Goal: Communication & Community: Answer question/provide support

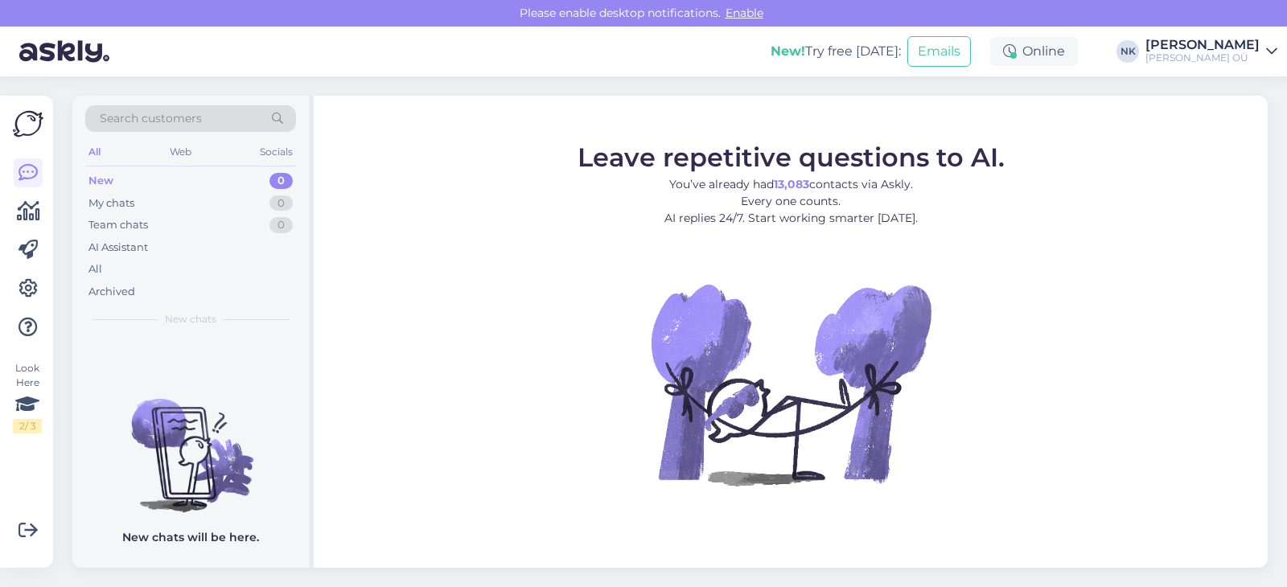
click at [222, 183] on div "New 0" at bounding box center [190, 181] width 211 height 23
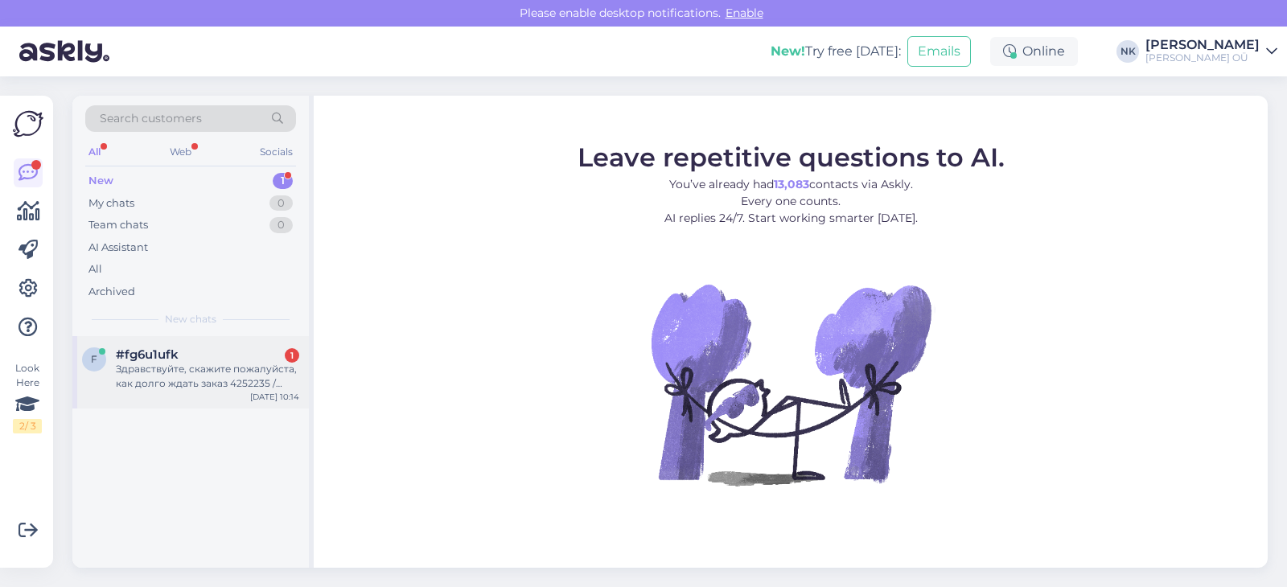
click at [208, 359] on div "#fg6u1ufk 1" at bounding box center [207, 354] width 183 height 14
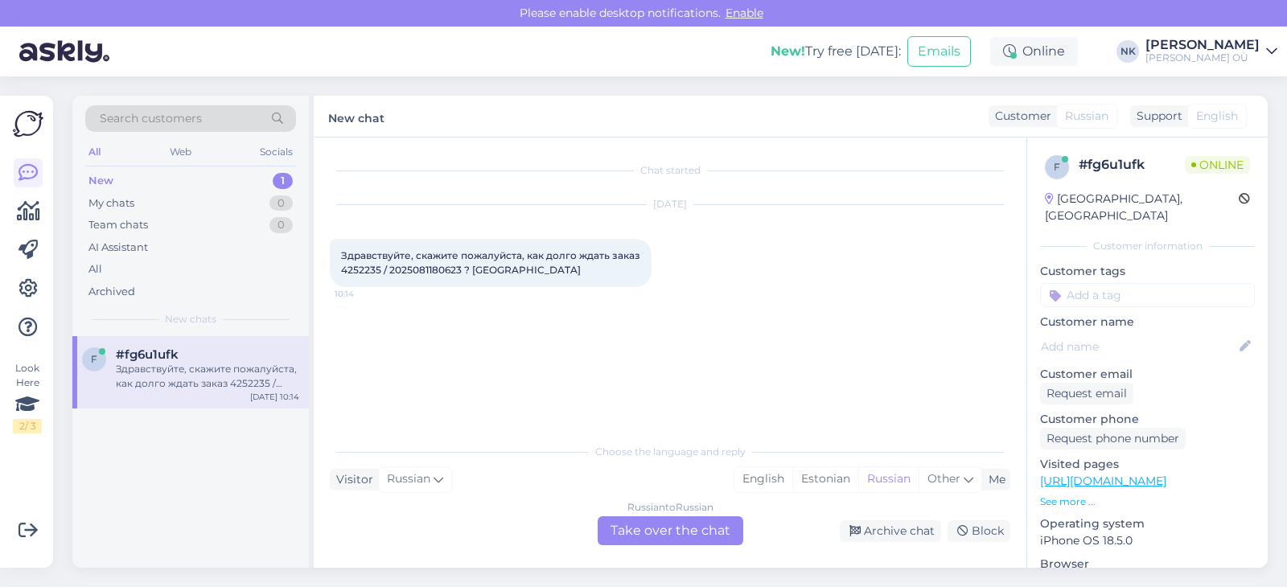
click at [350, 269] on span "Здравствуйте, скажите пожалуйста, как долго ждать заказ 4252235 / 2025081180623…" at bounding box center [492, 262] width 302 height 27
copy span "4252235"
click at [634, 553] on div "Chat started [DATE] Здравствуйте, скажите пожалуйста, как долго ждать заказ 425…" at bounding box center [670, 353] width 712 height 430
click at [632, 532] on div "Russian to Russian Take over the chat" at bounding box center [670, 530] width 146 height 29
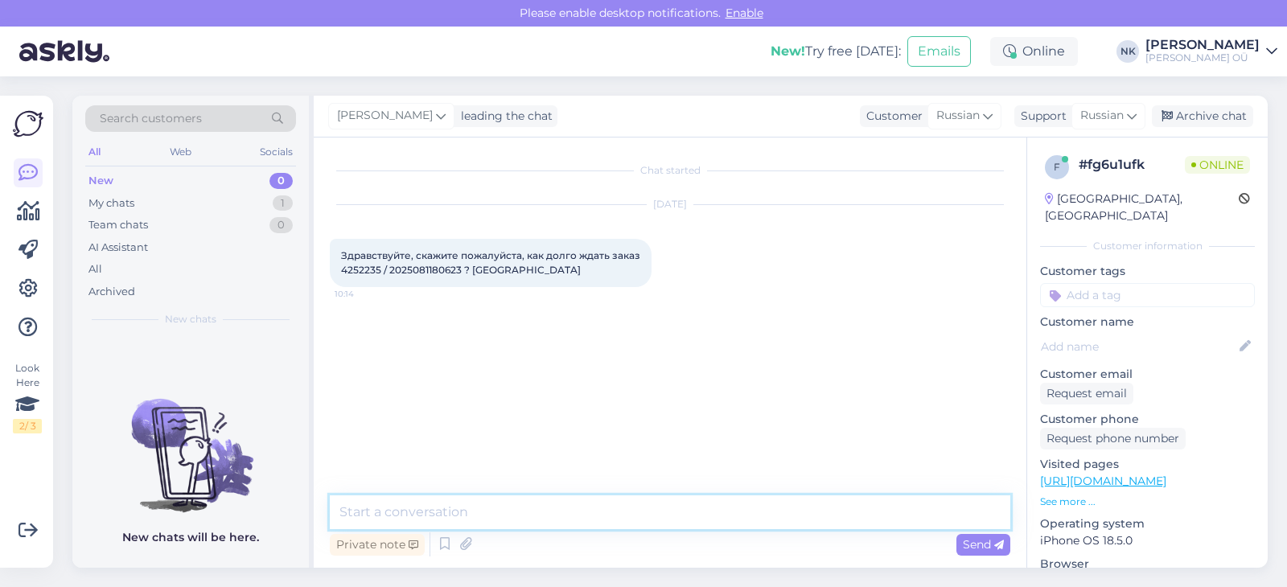
click at [575, 519] on textarea at bounding box center [670, 512] width 680 height 34
type textarea "P"
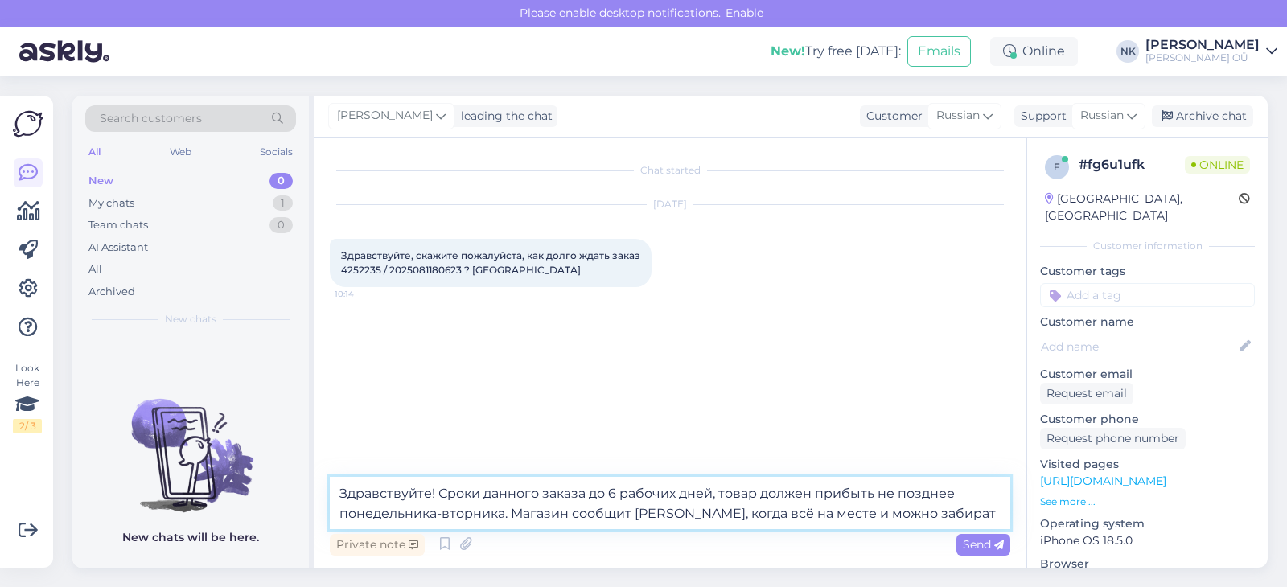
type textarea "Здравствуйте! Сроки данного заказа до 6 рабочих дней, товар должен прибыть не п…"
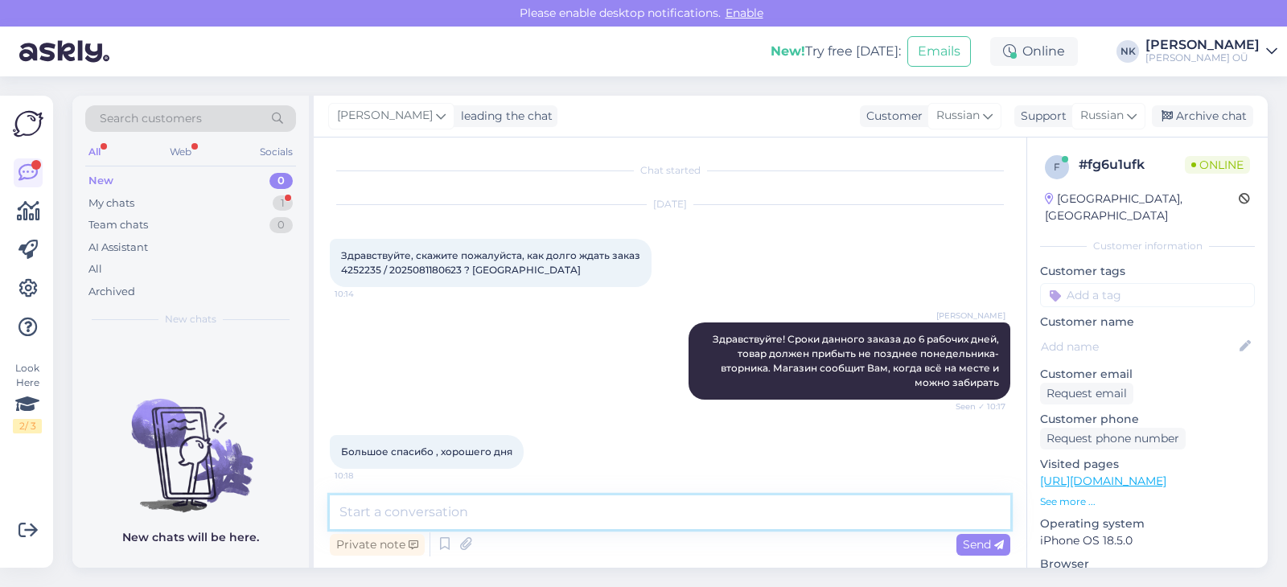
scroll to position [5, 0]
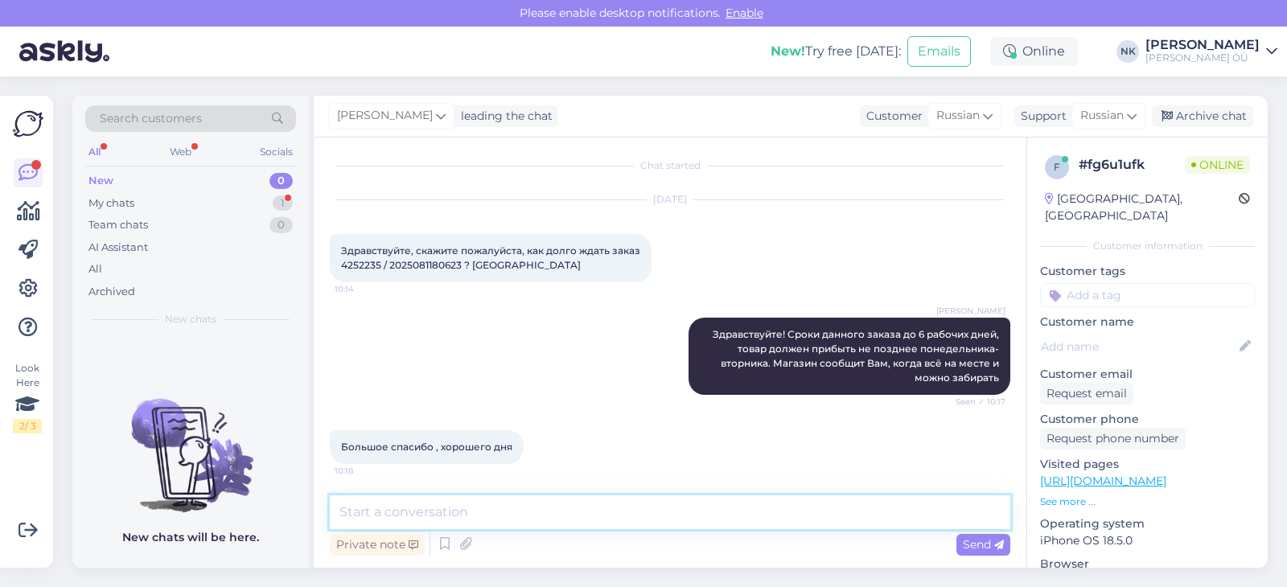
click at [518, 501] on textarea at bounding box center [670, 512] width 680 height 34
click at [519, 501] on textarea at bounding box center [670, 512] width 680 height 34
type textarea "И Вам хорошего дня"
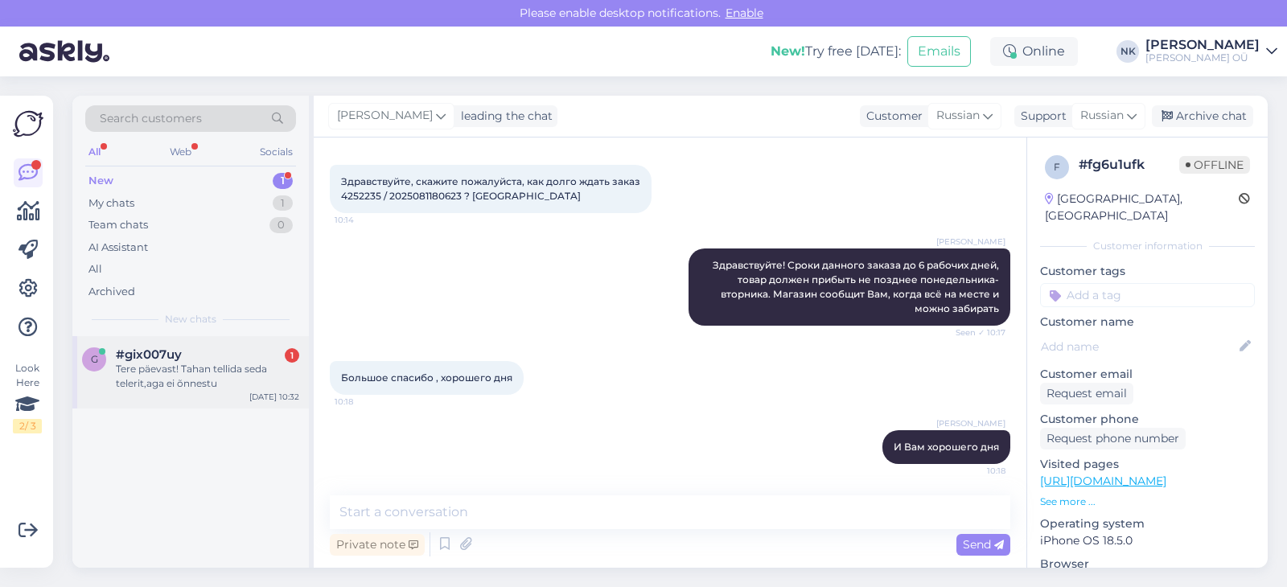
click at [205, 384] on div "Tere päevast! Tahan tellida seda telerit,aga ei õnnestu" at bounding box center [207, 376] width 183 height 29
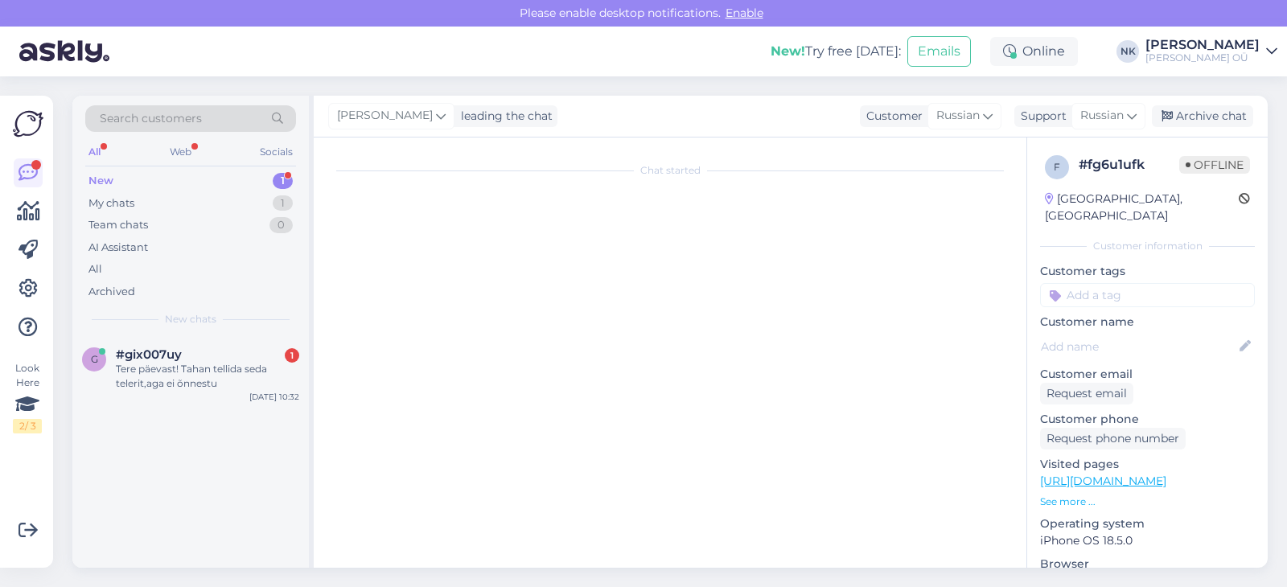
scroll to position [0, 0]
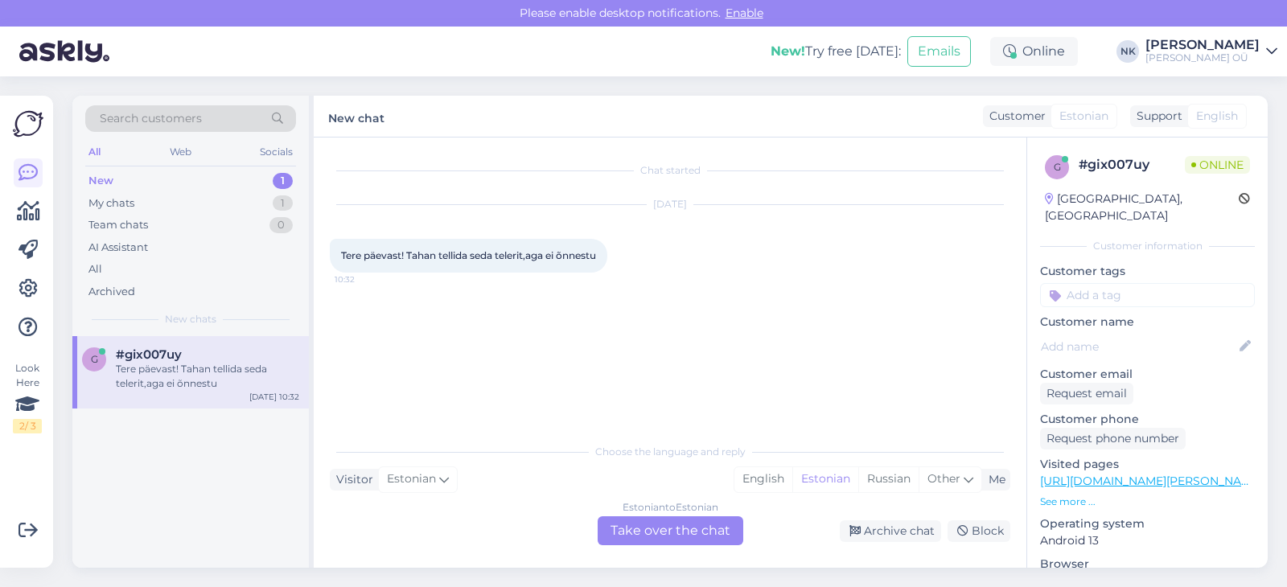
click at [651, 546] on div "Chat started [DATE] Tere päevast! Tahan tellida seda telerit,aga ei õnnestu 10:…" at bounding box center [670, 353] width 712 height 430
click at [653, 541] on div "Estonian to Estonian Take over the chat" at bounding box center [670, 530] width 146 height 29
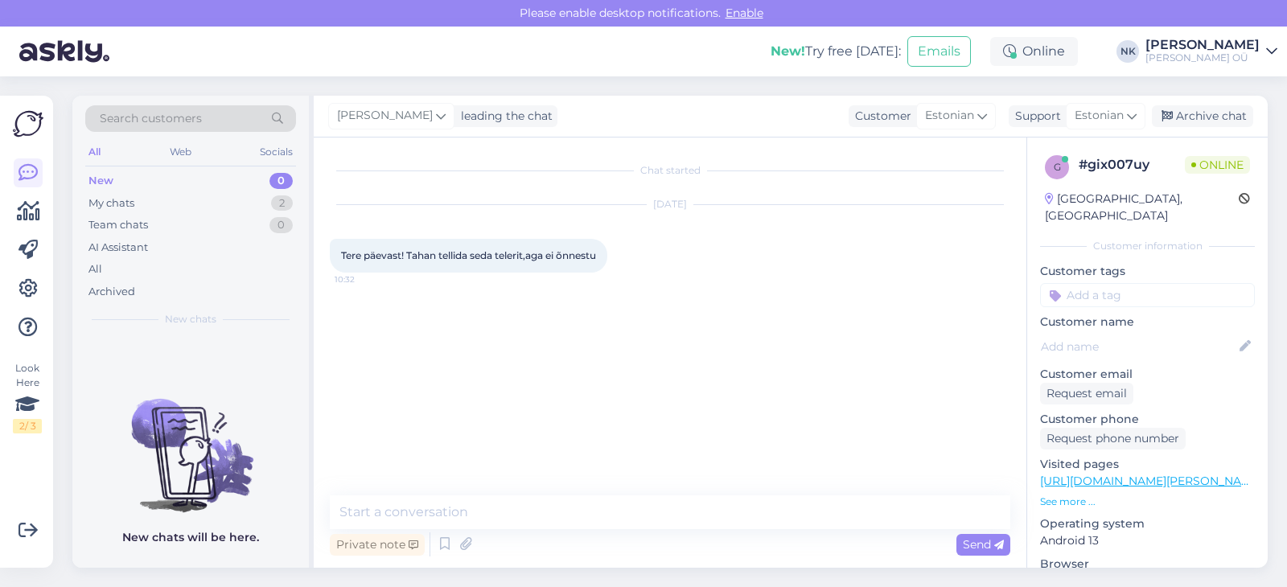
click at [642, 534] on div "Private note Send" at bounding box center [670, 544] width 680 height 31
click at [639, 529] on textarea at bounding box center [670, 512] width 680 height 34
click at [1164, 474] on link "[URL][DOMAIN_NAME][PERSON_NAME]" at bounding box center [1151, 481] width 222 height 14
click at [522, 529] on textarea "Tere! Palun täpsustage," at bounding box center [670, 512] width 680 height 34
click at [525, 516] on textarea "Tere! Palun täpsustage," at bounding box center [670, 512] width 680 height 34
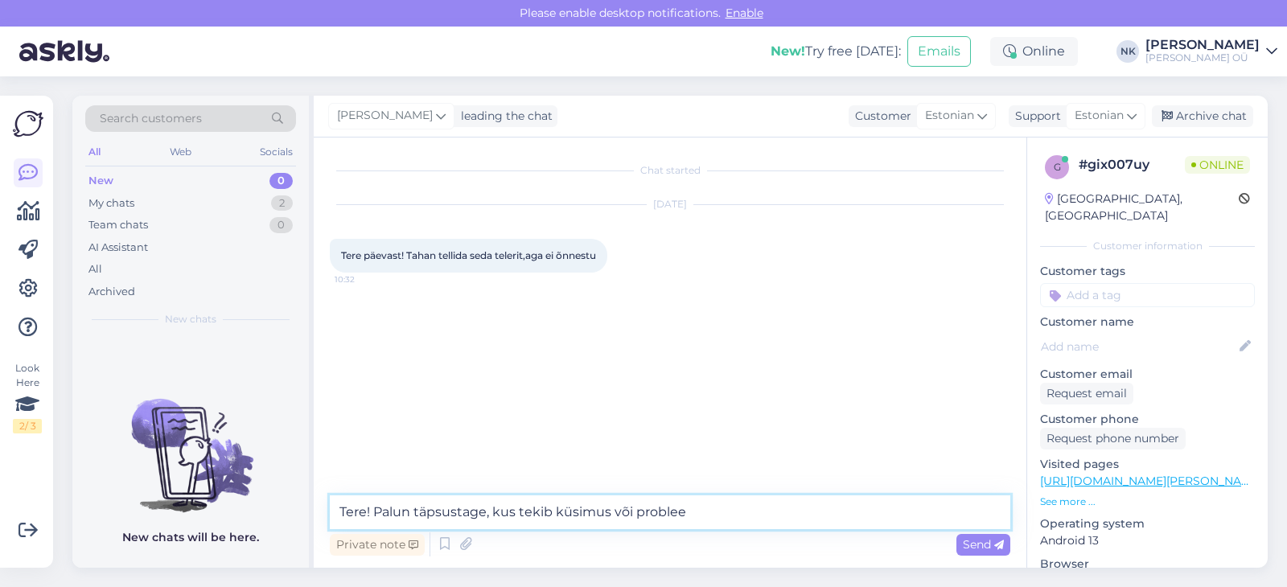
type textarea "Tere! Palun täpsustage, kus tekib küsimus või probleem"
click at [501, 507] on textarea "Tere! Palun täpsustage, kus tekib küsimus või probleem" at bounding box center [670, 512] width 680 height 34
click at [750, 521] on textarea "Tere! Palun täpsustage, kus tekib küsimus või probleem" at bounding box center [670, 512] width 680 height 34
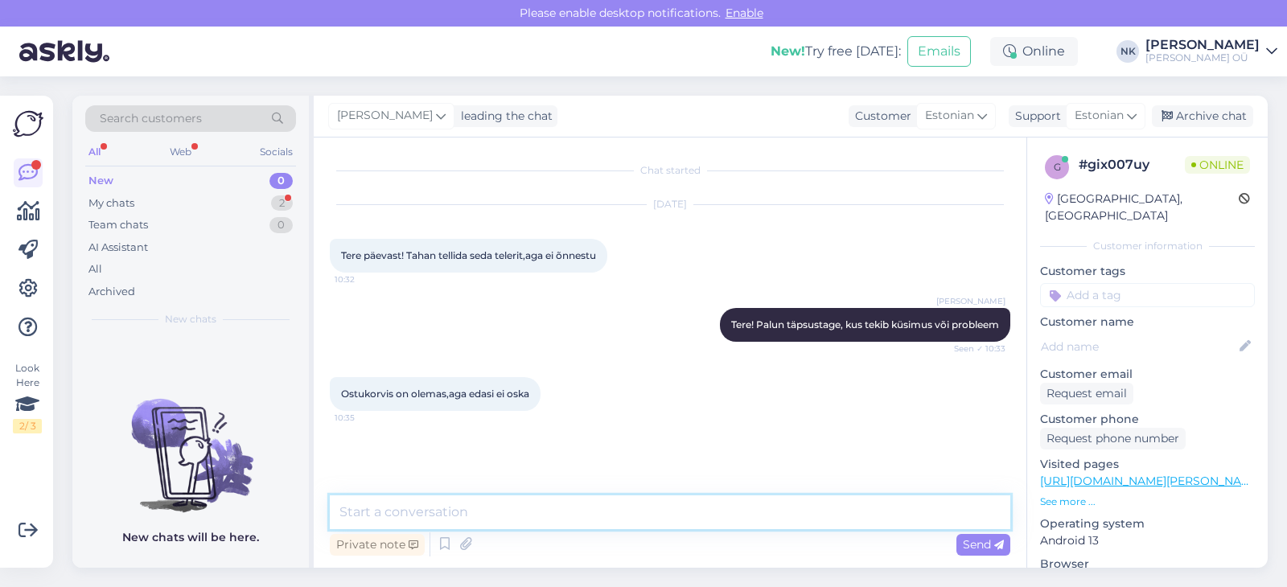
click at [566, 503] on textarea at bounding box center [670, 512] width 680 height 34
click at [235, 210] on div "My chats 2" at bounding box center [190, 203] width 211 height 23
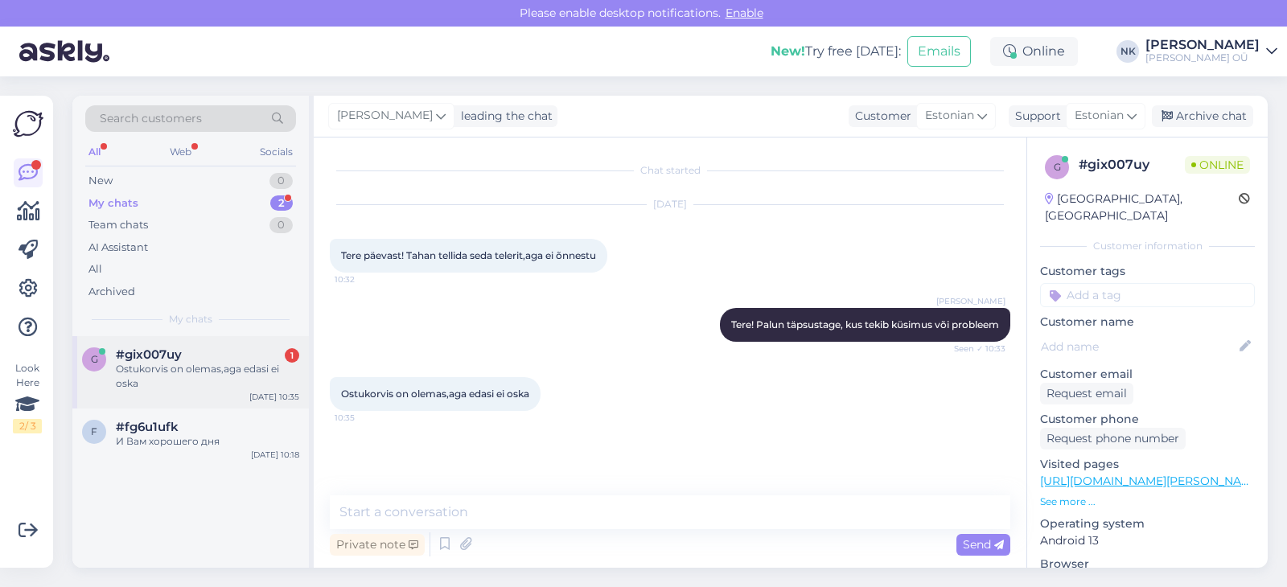
click at [248, 392] on div "g #gix007uy 1 Ostukorvis on olemas,aga edasi ei oska [DATE] 10:35" at bounding box center [190, 372] width 236 height 72
click at [501, 526] on textarea at bounding box center [670, 512] width 680 height 34
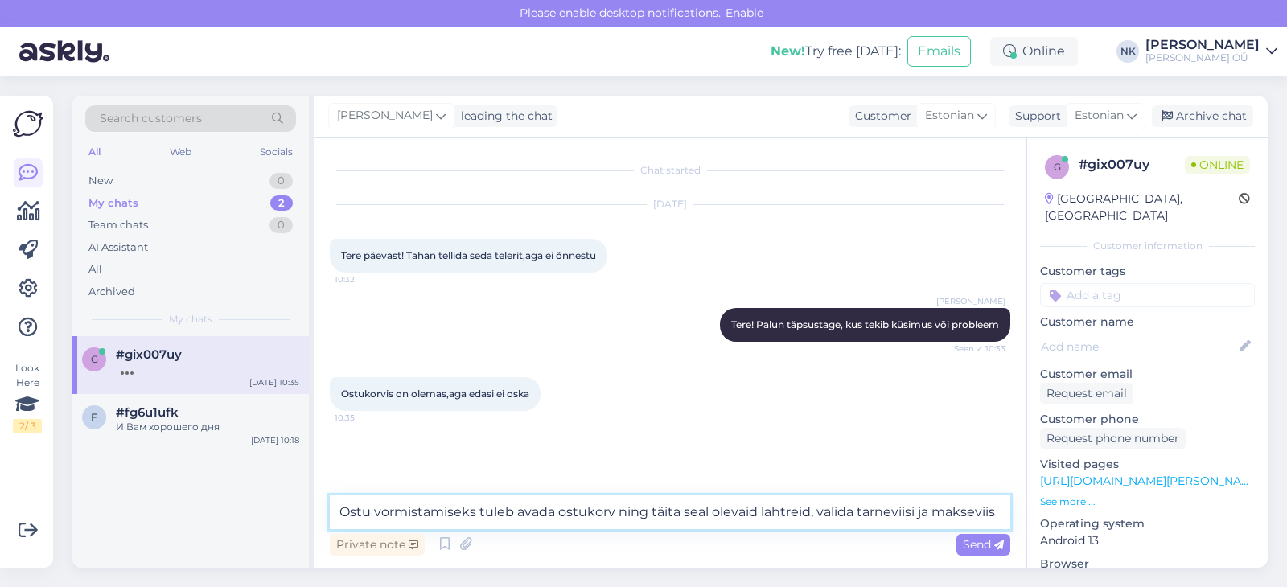
type textarea "Ostu vormistamiseks tuleb avada ostukorv ning täita seal olevaid lahtreid, vali…"
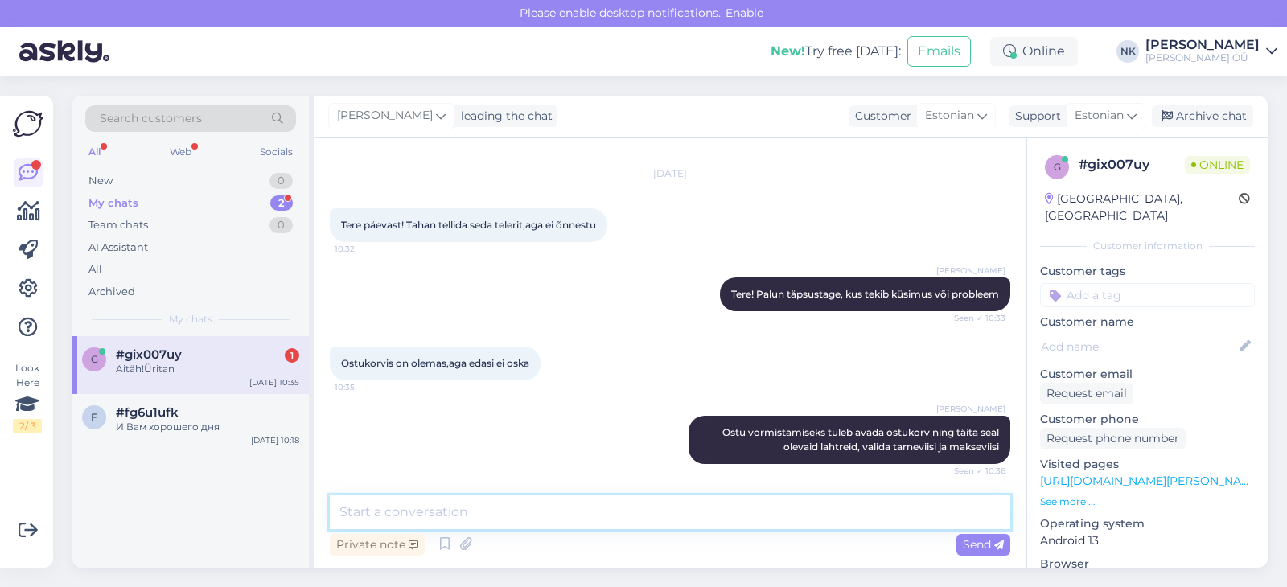
scroll to position [101, 0]
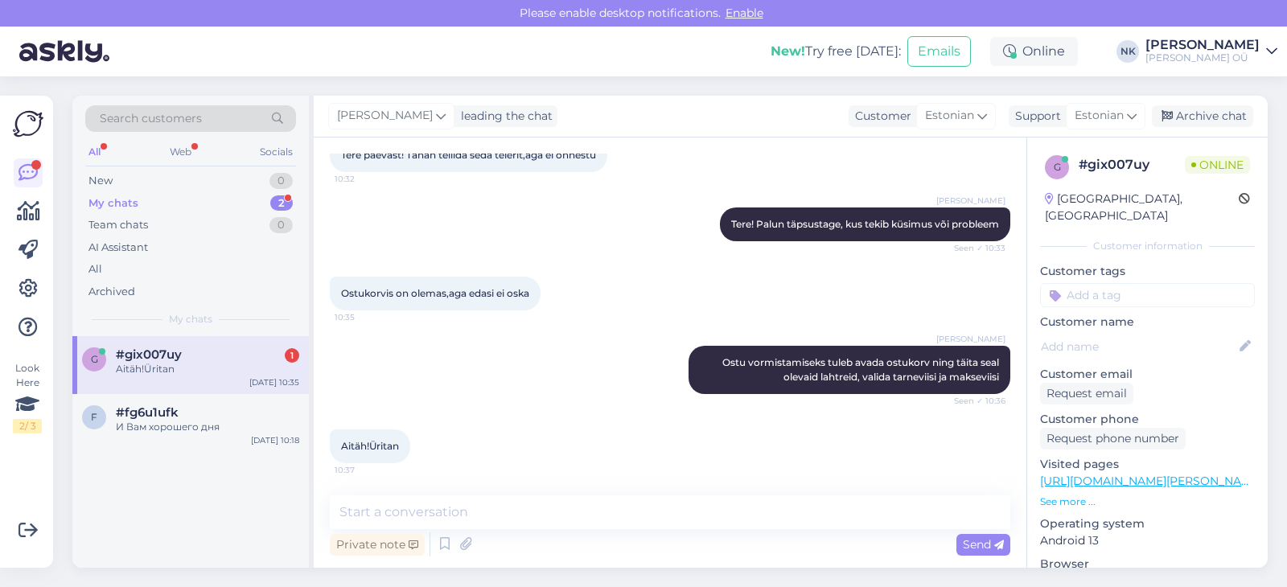
click at [203, 364] on div "Aitäh!Üritan" at bounding box center [207, 369] width 183 height 14
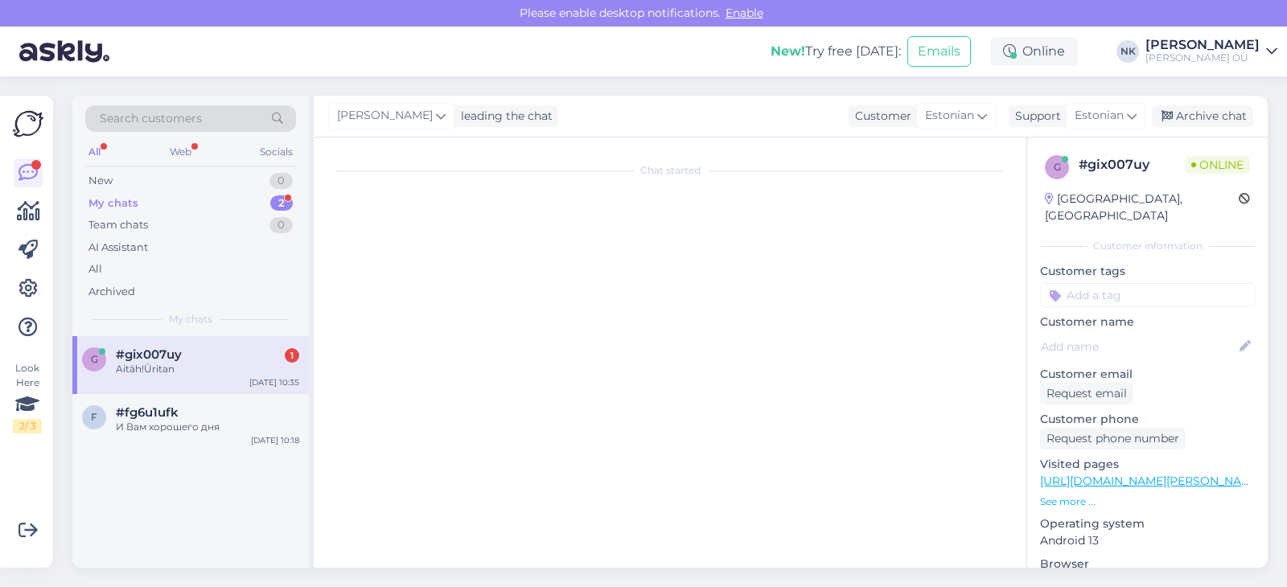
scroll to position [0, 0]
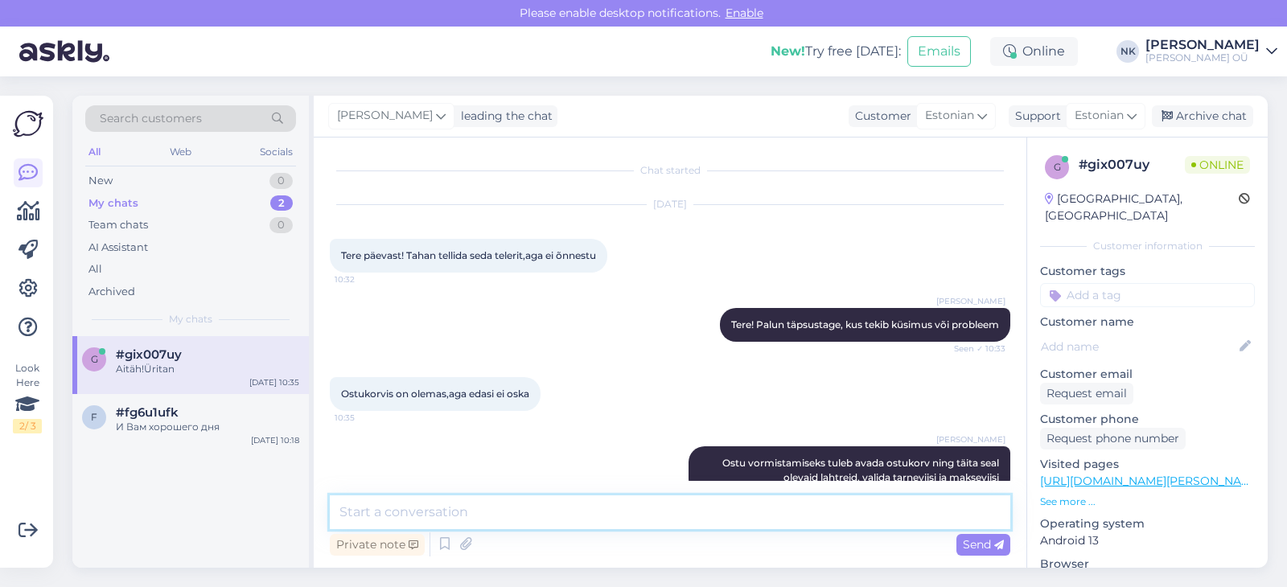
click at [501, 516] on textarea at bounding box center [670, 512] width 680 height 34
type textarea "Palun"
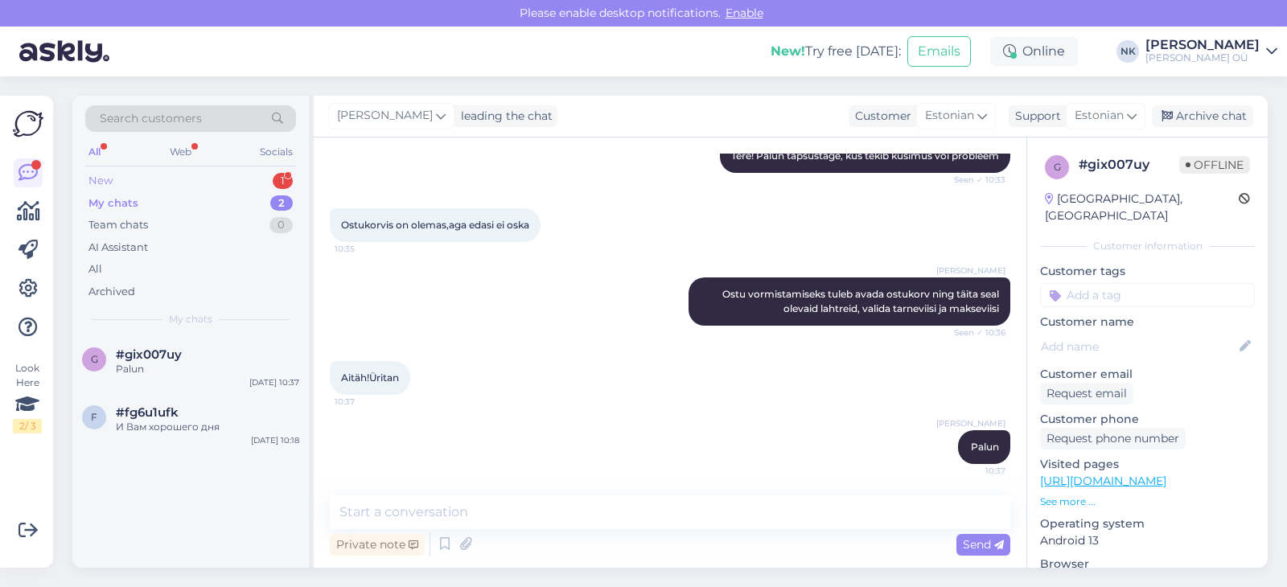
click at [211, 183] on div "New 1" at bounding box center [190, 181] width 211 height 23
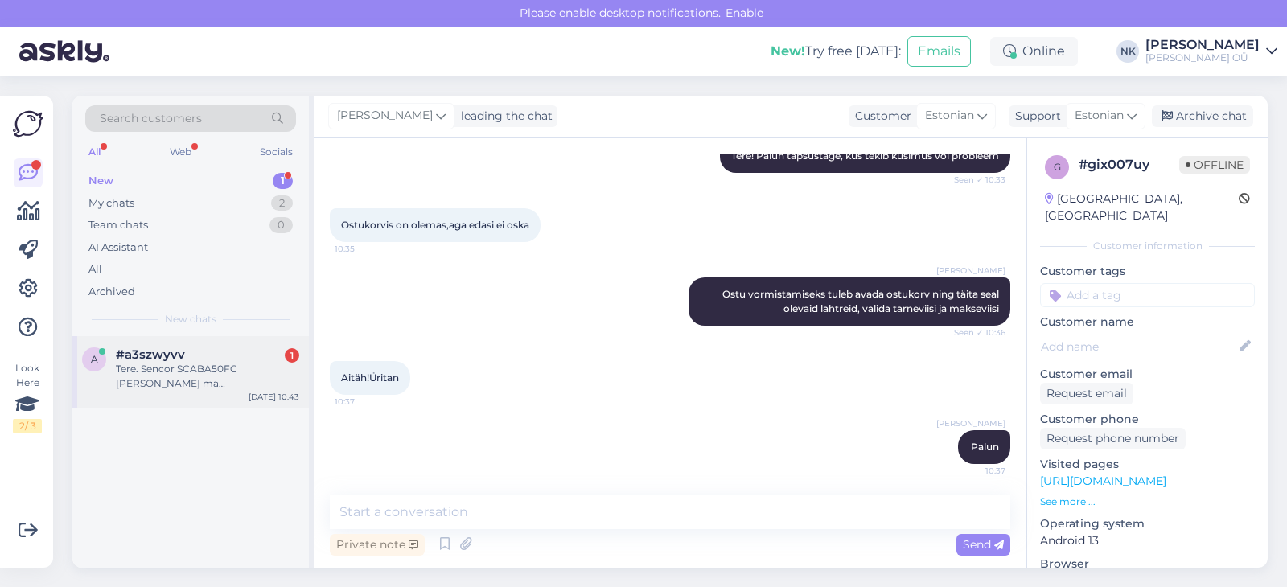
click at [197, 381] on div "Tere. Sencor SCABA50FC [PERSON_NAME] ma [PERSON_NAME] uut sensori?" at bounding box center [207, 376] width 183 height 29
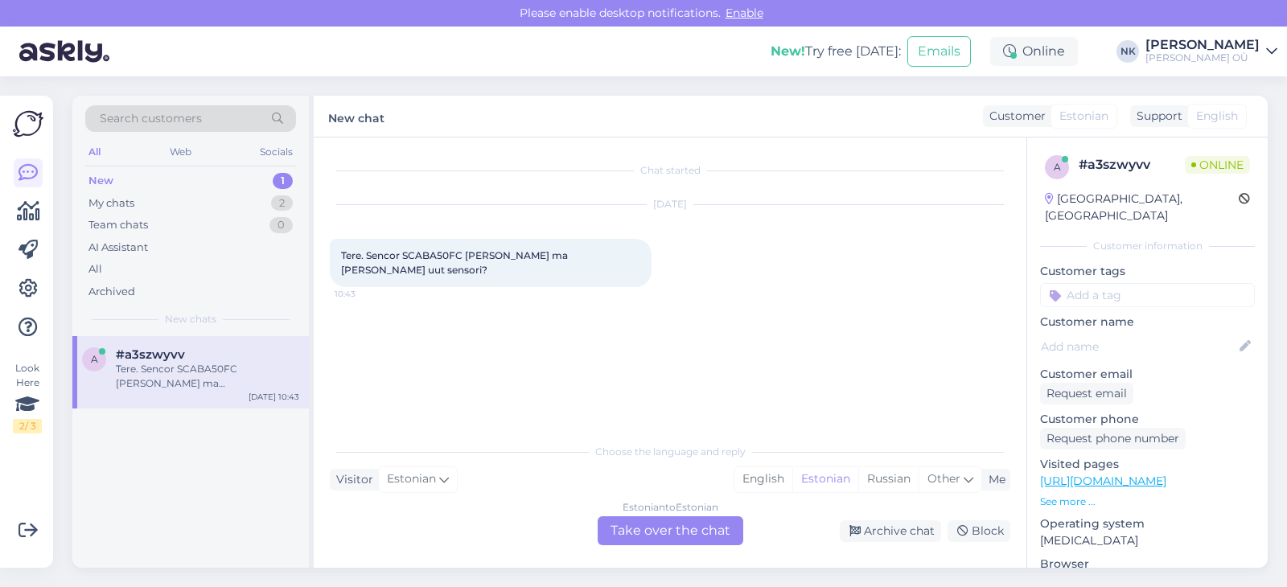
scroll to position [0, 0]
click at [1110, 474] on link "[URL][DOMAIN_NAME]" at bounding box center [1103, 481] width 126 height 14
click at [706, 521] on div "Estonian to Estonian Take over the chat" at bounding box center [670, 530] width 146 height 29
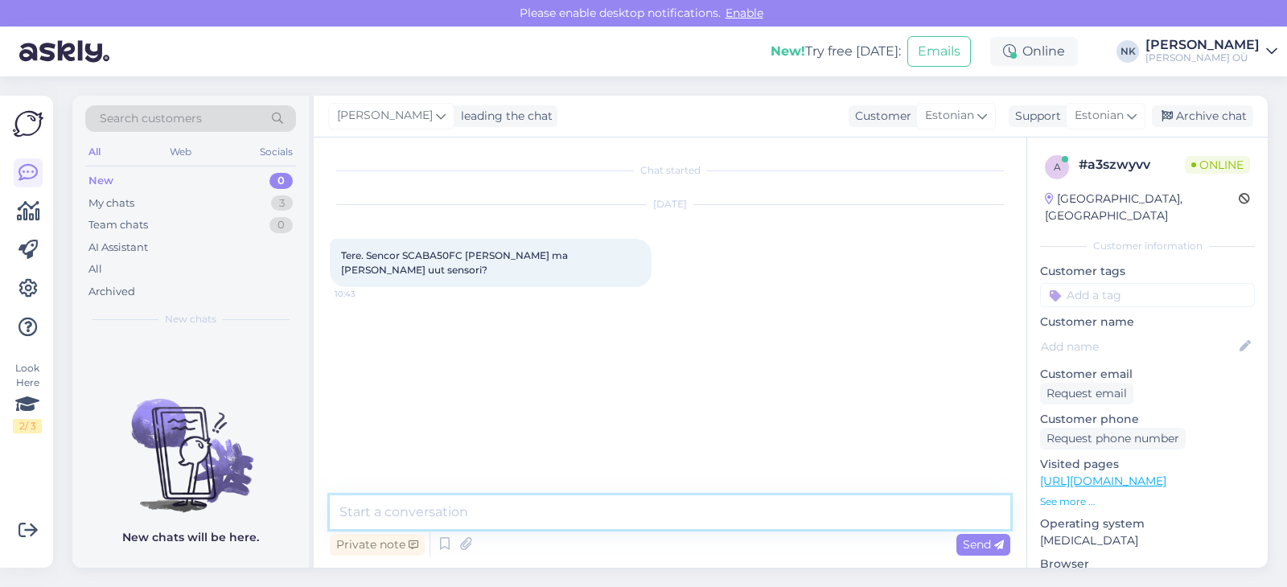
click at [706, 521] on textarea at bounding box center [670, 512] width 680 height 34
drag, startPoint x: 706, startPoint y: 521, endPoint x: 710, endPoint y: 514, distance: 8.3
click at [710, 514] on textarea at bounding box center [670, 512] width 680 height 34
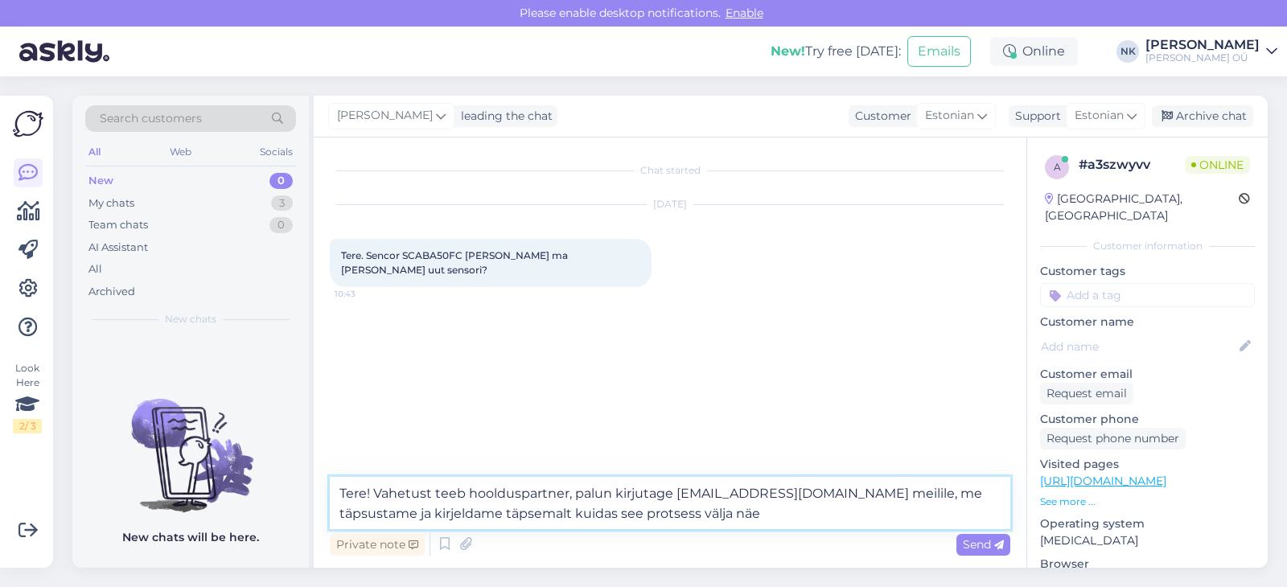
type textarea "Tere! Vahetust teeb hoolduspartner, palun kirjutage [EMAIL_ADDRESS][DOMAIN_NAME…"
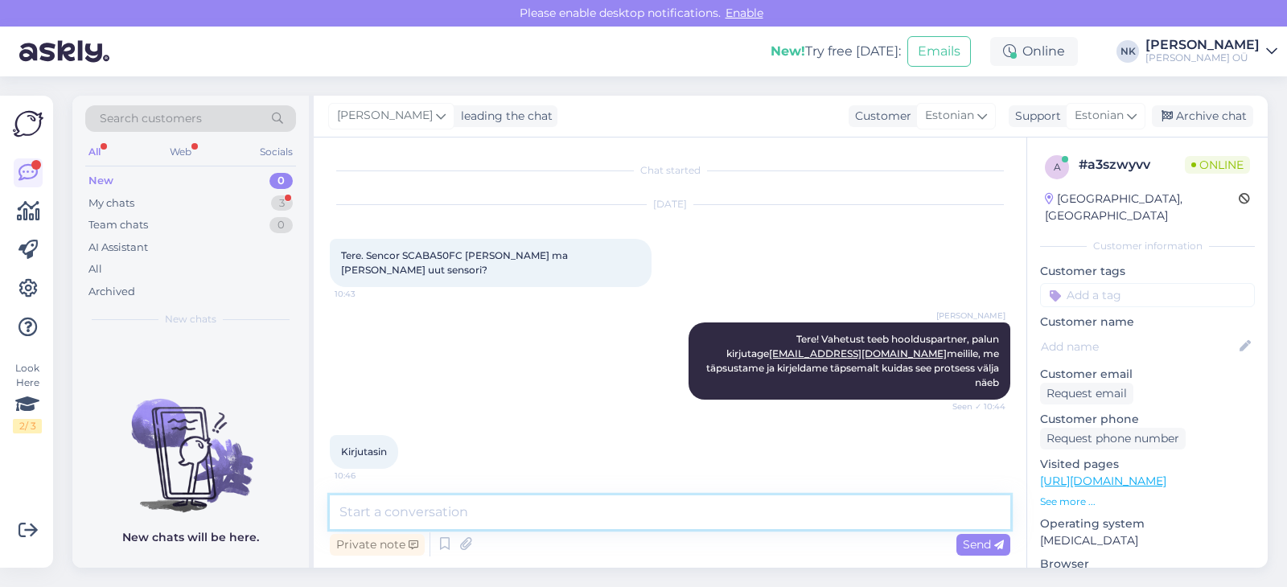
click at [466, 518] on textarea at bounding box center [670, 512] width 680 height 34
click at [199, 207] on div "My chats 3" at bounding box center [190, 203] width 211 height 23
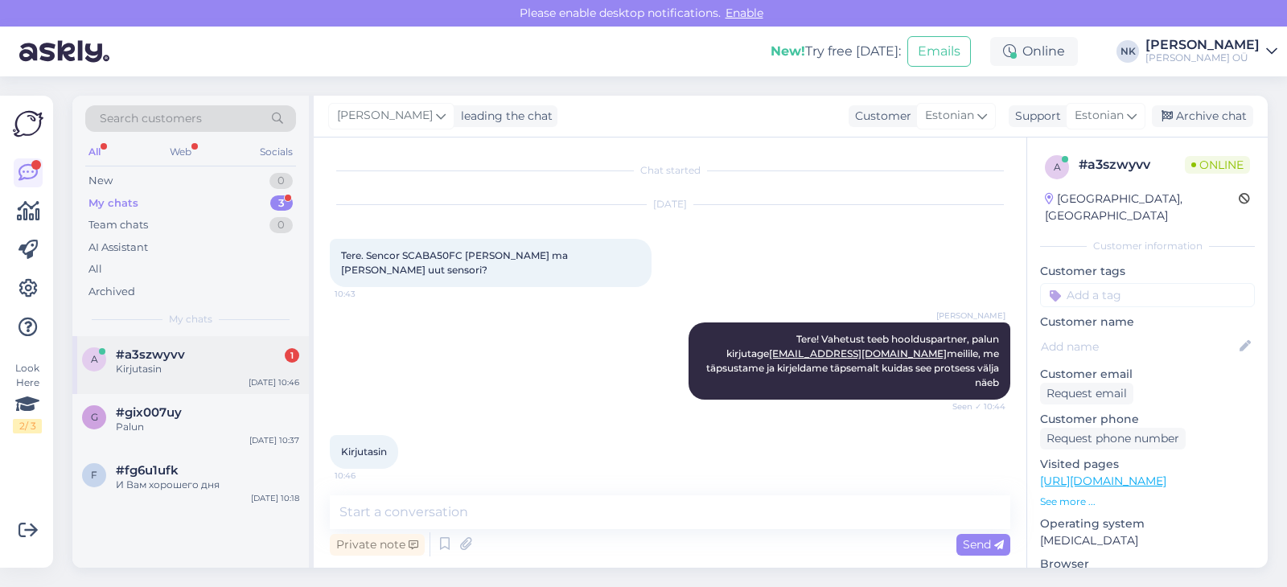
click at [179, 351] on span "#a3szwyvv" at bounding box center [150, 354] width 69 height 14
click at [439, 254] on span "Tere. Sencor SCABA50FC [PERSON_NAME] ma [PERSON_NAME] uut sensori?" at bounding box center [455, 262] width 229 height 27
click at [451, 256] on span "Tere. Sencor SCABA50FC [PERSON_NAME] ma [PERSON_NAME] uut sensori?" at bounding box center [455, 262] width 229 height 27
drag, startPoint x: 463, startPoint y: 255, endPoint x: 368, endPoint y: 254, distance: 94.9
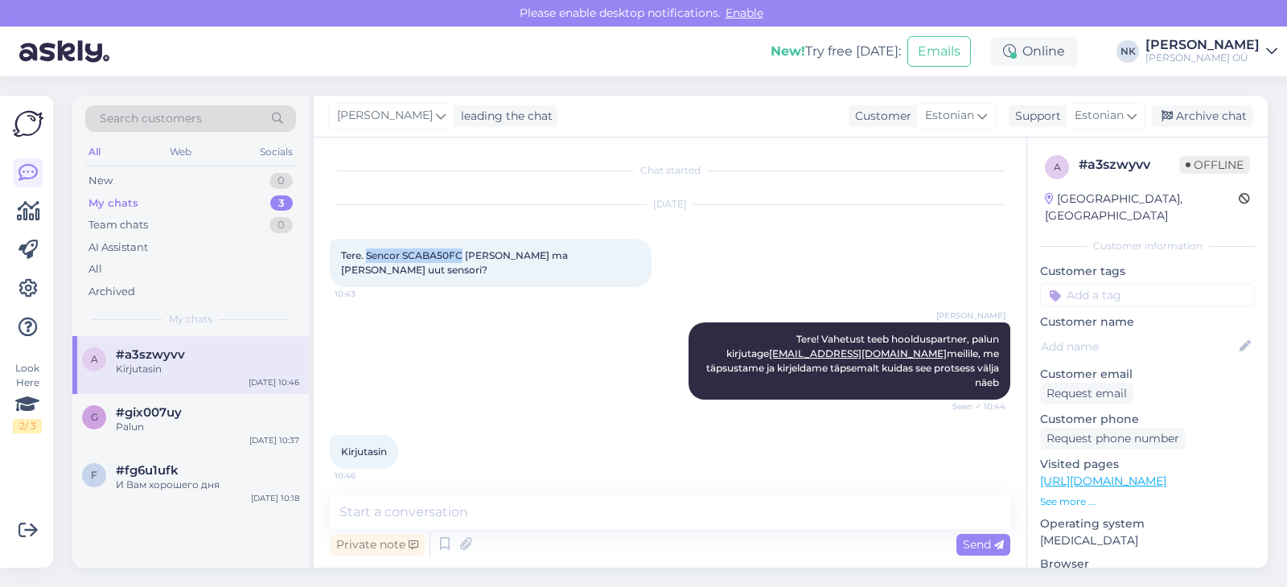
click at [368, 254] on span "Tere. Sencor SCABA50FC [PERSON_NAME] ma [PERSON_NAME] uut sensori?" at bounding box center [455, 262] width 229 height 27
copy span "Sencor SCABA50FC"
